Goal: Task Accomplishment & Management: Complete application form

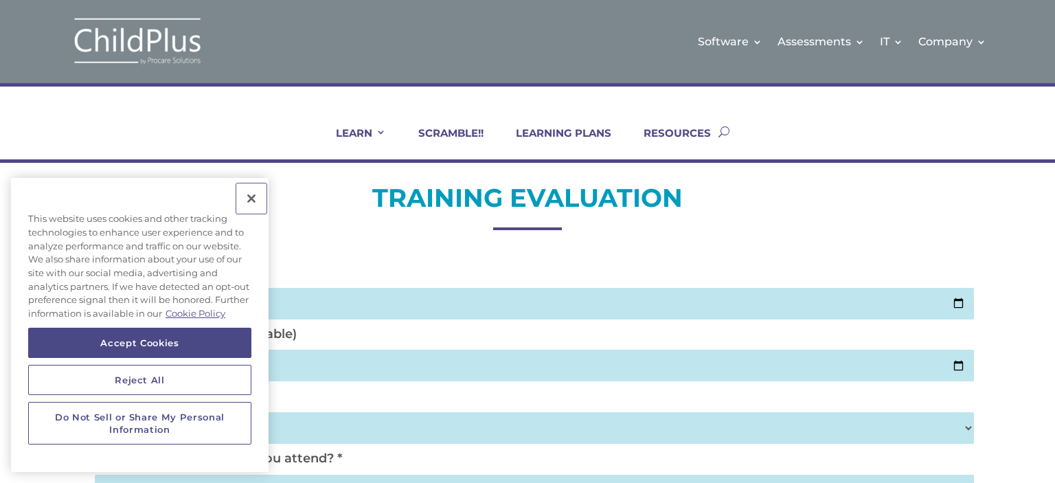
click at [249, 195] on button "Close" at bounding box center [251, 198] width 30 height 30
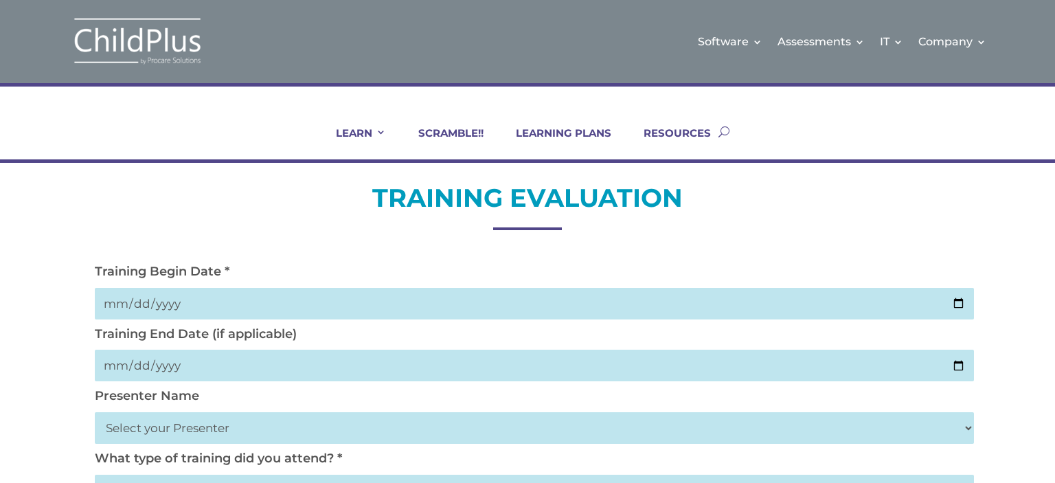
click at [956, 297] on input "date" at bounding box center [534, 304] width 879 height 32
click at [110, 302] on input "date" at bounding box center [534, 304] width 879 height 32
click at [125, 300] on input "date" at bounding box center [534, 304] width 879 height 32
click at [124, 299] on input "date" at bounding box center [534, 304] width 879 height 32
click at [148, 299] on input "date" at bounding box center [534, 304] width 879 height 32
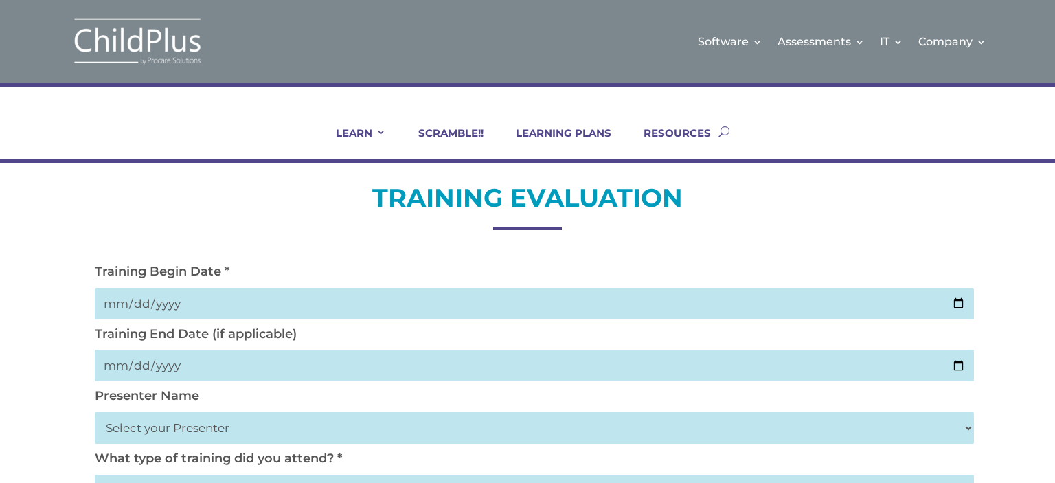
click at [150, 304] on input "date" at bounding box center [534, 304] width 879 height 32
click at [149, 304] on input "date" at bounding box center [534, 304] width 879 height 32
click at [162, 299] on input "date" at bounding box center [534, 304] width 879 height 32
type input "2025-10-02"
click at [126, 363] on input "date" at bounding box center [534, 366] width 879 height 32
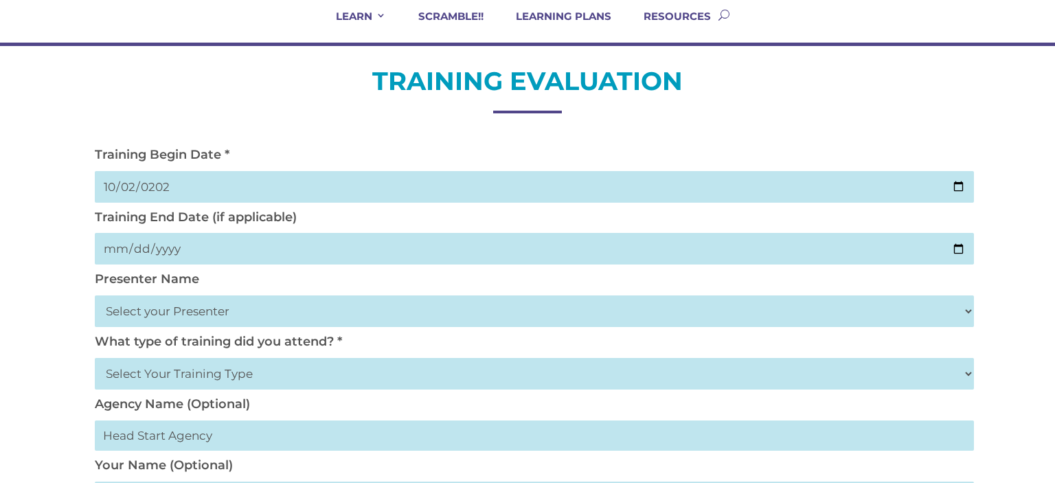
scroll to position [116, 0]
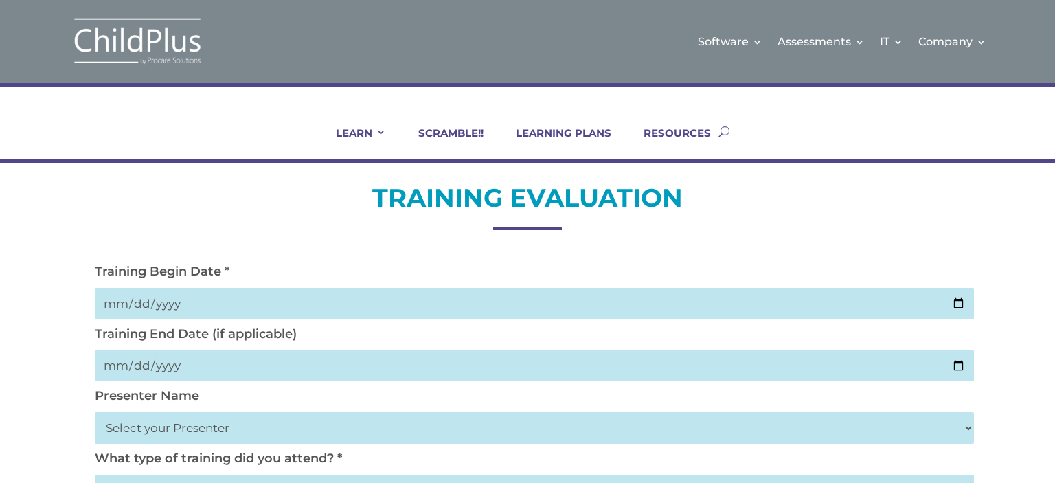
click at [124, 299] on input "date" at bounding box center [534, 304] width 879 height 32
type input "2025-10-02"
click at [117, 362] on input "date" at bounding box center [534, 366] width 879 height 32
type input "2025-10-02"
click at [140, 425] on select "Select your Presenter Aaron Dickerson Amy Corkery Cindy Coats Danielle Hensley …" at bounding box center [534, 428] width 879 height 32
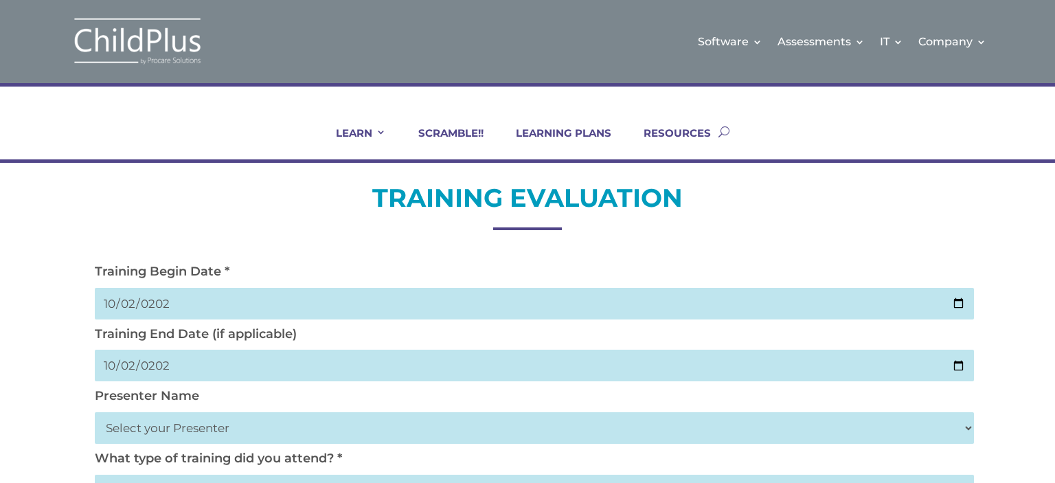
select select "Nickerson, Trecia"
click at [95, 412] on select "Select your Presenter Aaron Dickerson Amy Corkery Cindy Coats Danielle Hensley …" at bounding box center [534, 428] width 879 height 32
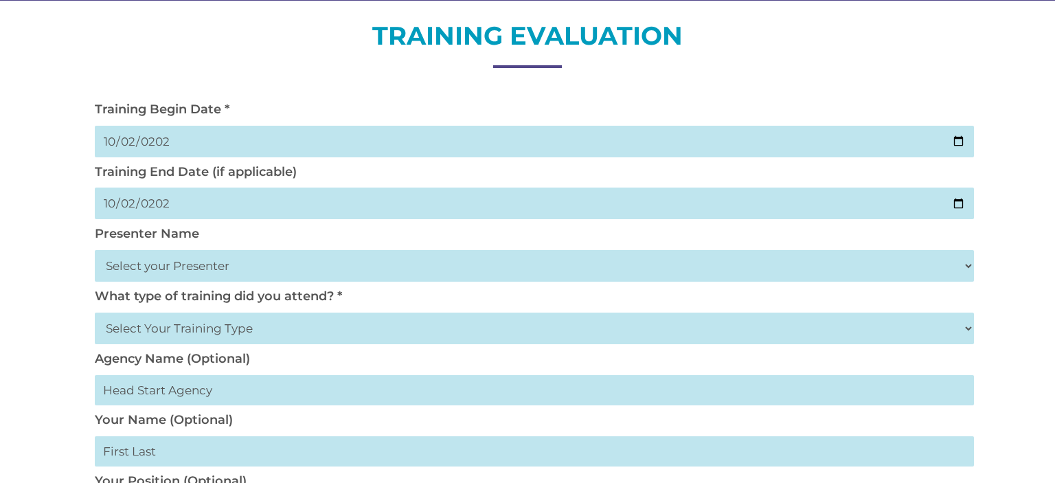
scroll to position [166, 0]
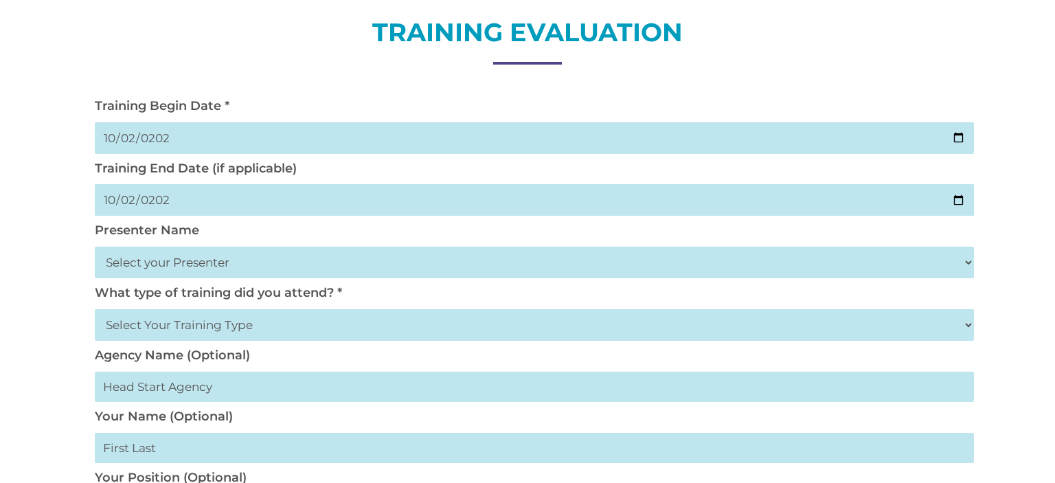
click at [216, 324] on select "Select Your Training Type On-site (at your agency) Virtual Visit Live Group Web…" at bounding box center [534, 325] width 879 height 32
select select "Virtual Visit"
click at [95, 309] on select "Select Your Training Type On-site (at your agency) Virtual Visit Live Group Web…" at bounding box center [534, 325] width 879 height 32
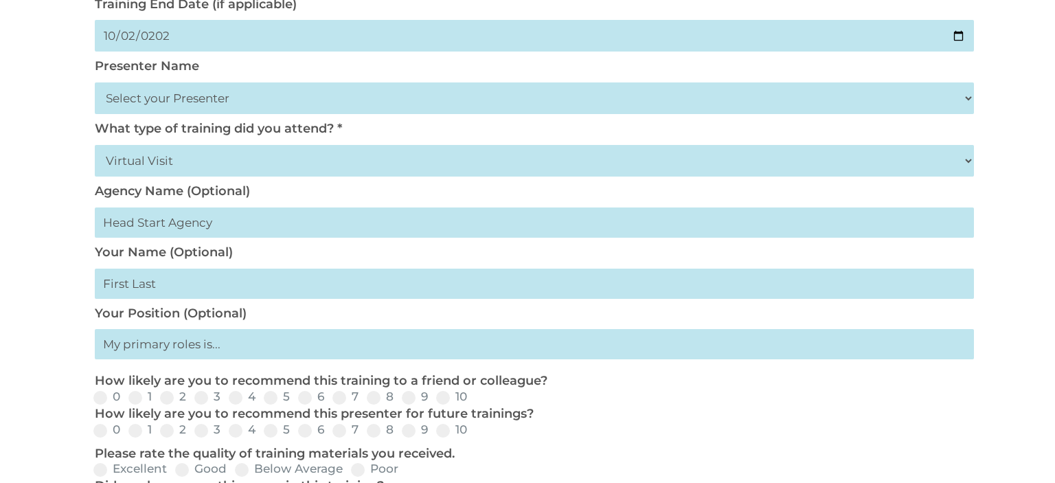
scroll to position [331, 0]
click at [157, 349] on input "text" at bounding box center [534, 343] width 879 height 30
type input "teacher"
click at [461, 396] on label "10" at bounding box center [451, 396] width 31 height 12
click at [474, 396] on input "10" at bounding box center [478, 400] width 9 height 9
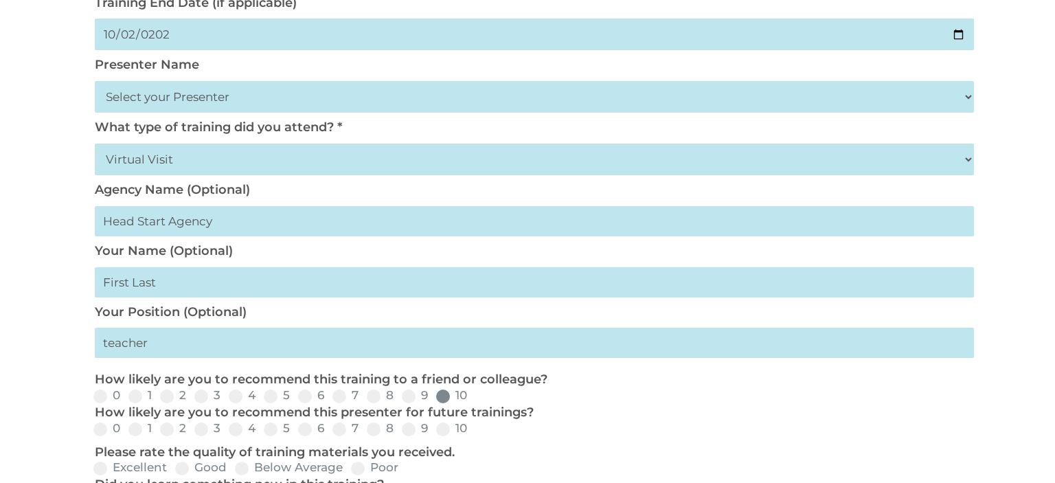
radio input "true"
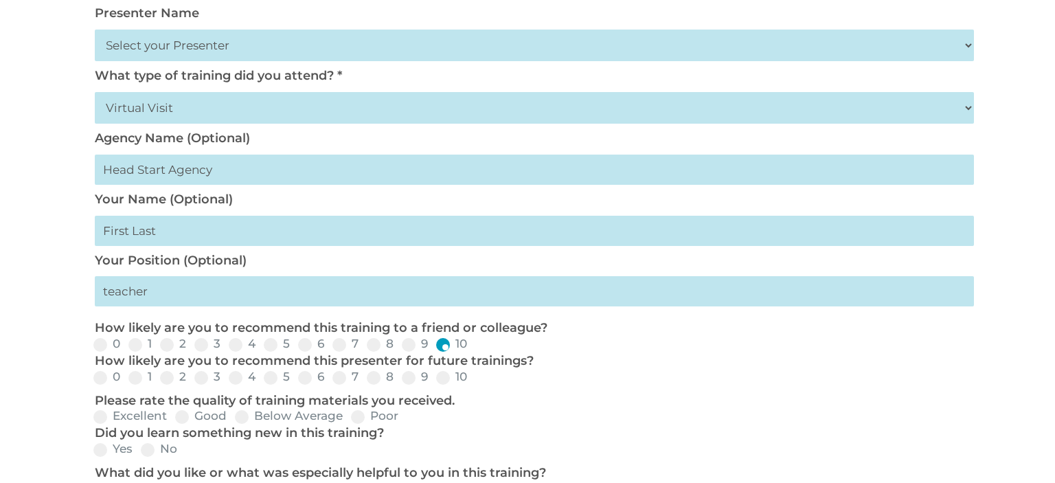
scroll to position [386, 0]
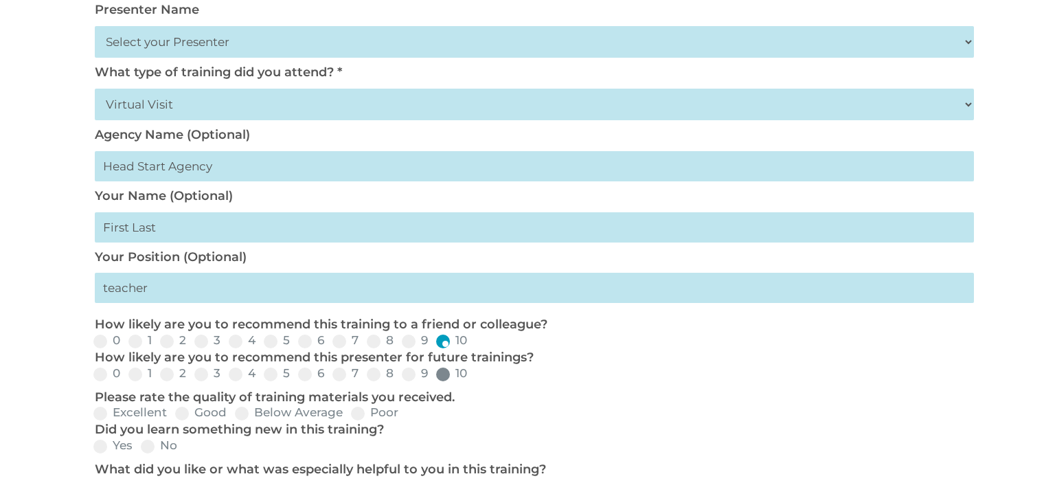
click at [442, 373] on span at bounding box center [443, 375] width 14 height 14
click at [474, 374] on input "10" at bounding box center [478, 378] width 9 height 9
radio input "true"
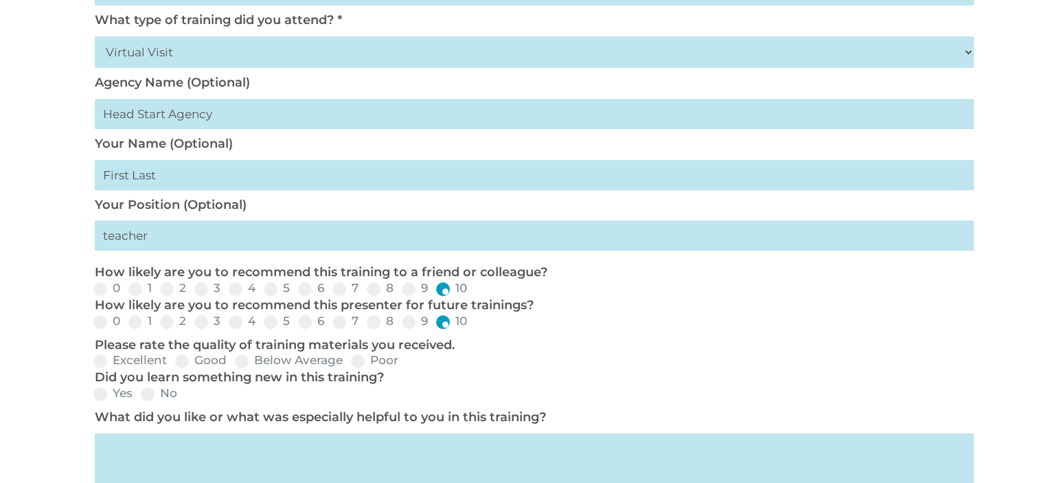
scroll to position [442, 0]
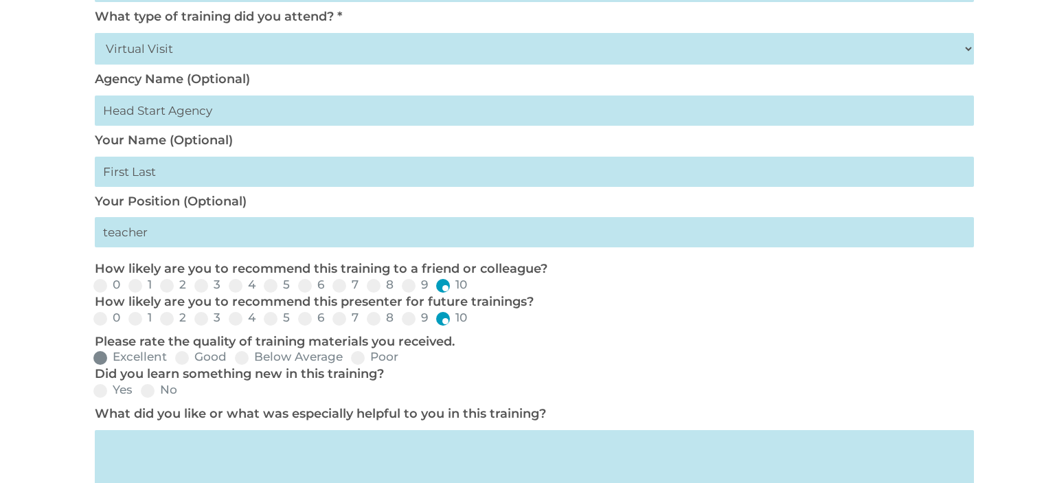
click at [100, 356] on span at bounding box center [100, 358] width 14 height 14
click at [174, 358] on input "Excellent" at bounding box center [178, 362] width 9 height 9
radio input "true"
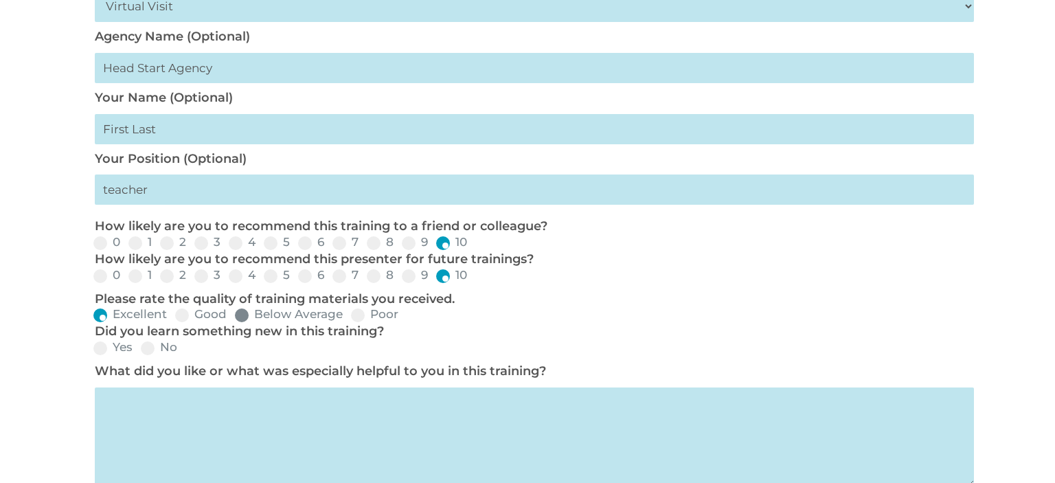
scroll to position [496, 0]
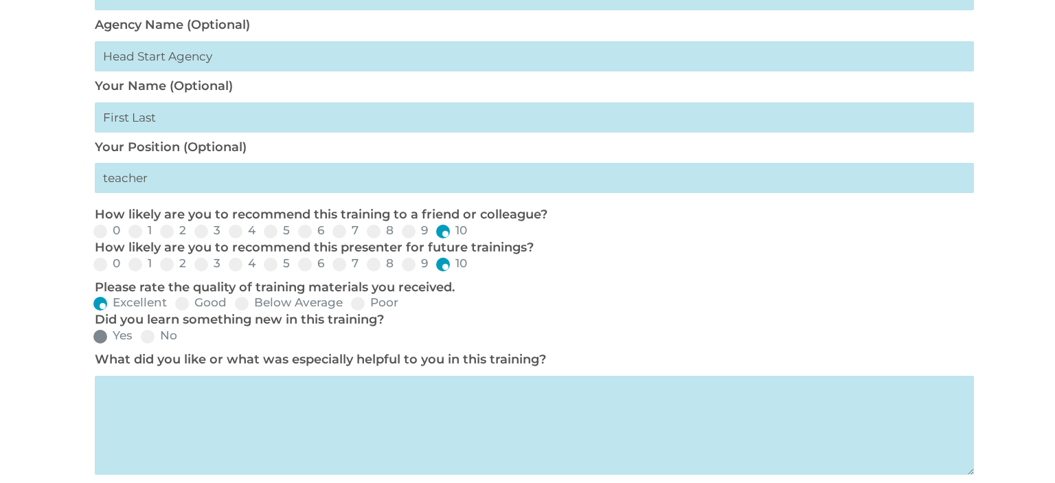
click at [102, 337] on span at bounding box center [100, 337] width 14 height 14
click at [139, 337] on input "Yes" at bounding box center [143, 341] width 9 height 9
radio input "true"
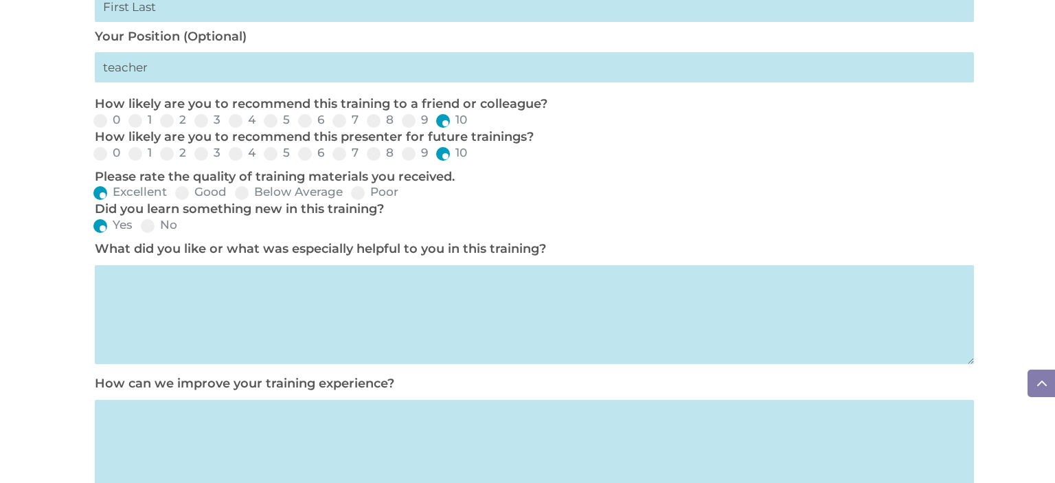
scroll to position [607, 0]
click at [126, 310] on textarea at bounding box center [534, 314] width 879 height 99
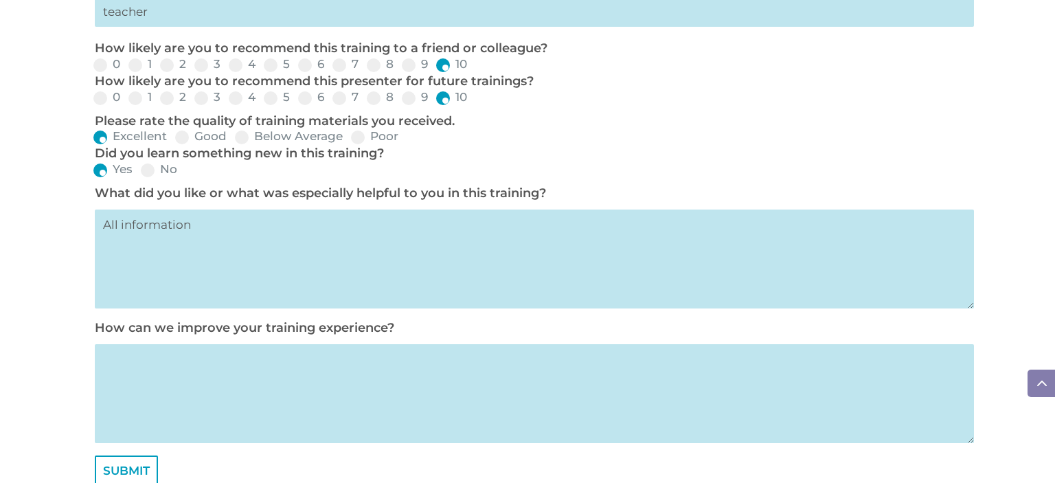
scroll to position [663, 0]
type textarea "All information"
click at [140, 381] on textarea at bounding box center [534, 393] width 879 height 99
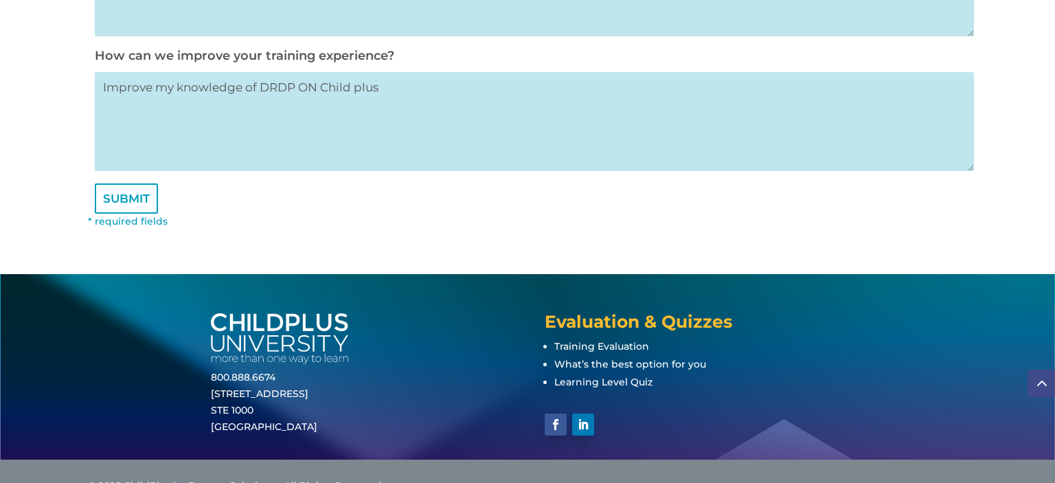
scroll to position [940, 0]
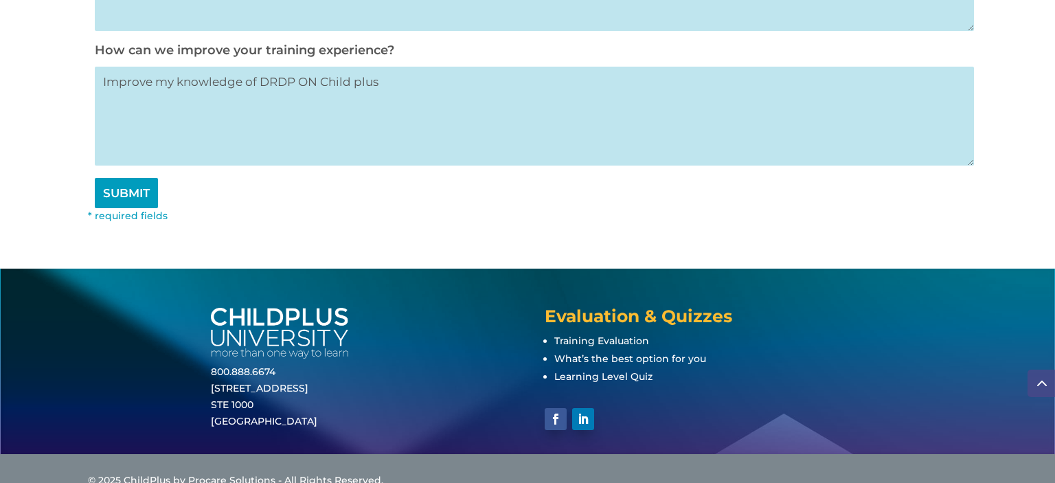
type textarea "Improve my knowledge of DRDP ON Child plus"
click at [125, 196] on input "SUBMIT" at bounding box center [126, 193] width 63 height 30
click at [130, 193] on input "SUBMIT" at bounding box center [126, 193] width 63 height 30
click at [131, 192] on input "SUBMIT" at bounding box center [126, 193] width 63 height 30
click at [135, 199] on input "SUBMIT" at bounding box center [126, 193] width 63 height 30
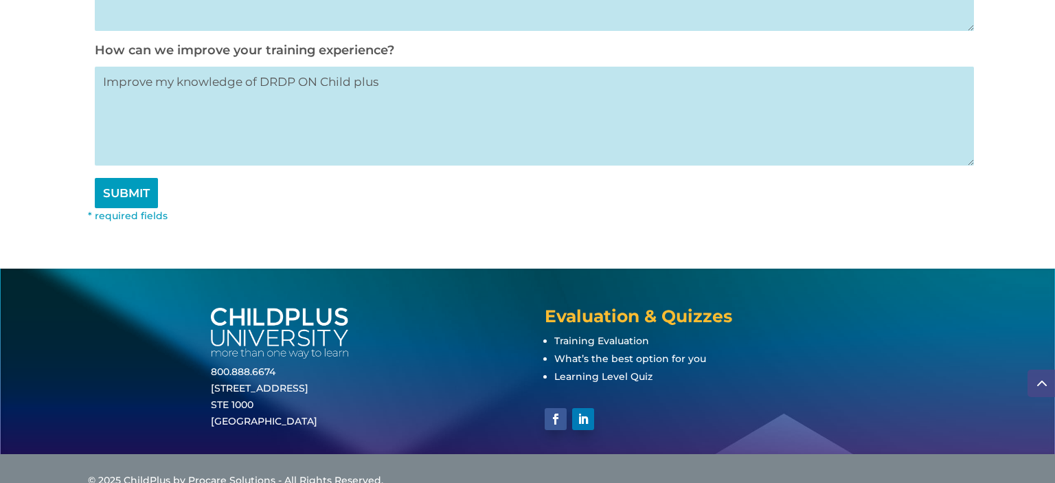
click at [135, 199] on input "SUBMIT" at bounding box center [126, 193] width 63 height 30
